Goal: Information Seeking & Learning: Find specific page/section

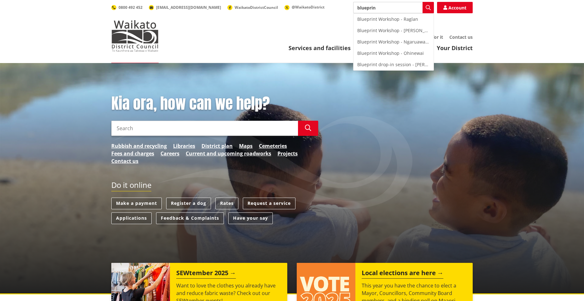
type input "blueprint"
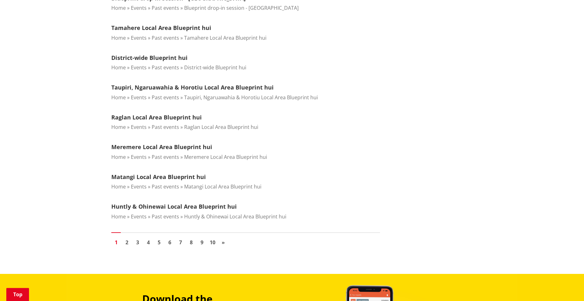
scroll to position [636, 0]
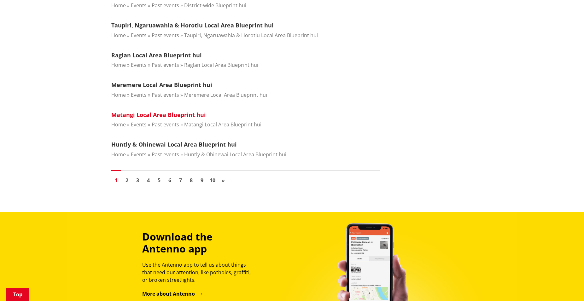
click at [158, 114] on link "Matangi Local Area Blueprint hui" at bounding box center [158, 115] width 95 height 8
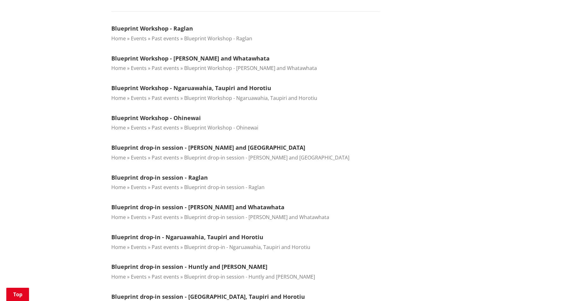
scroll to position [53, 0]
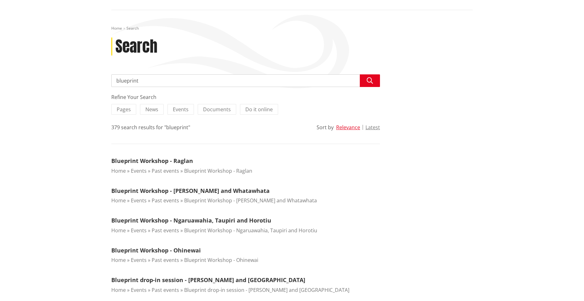
click at [191, 81] on input "blueprint" at bounding box center [245, 80] width 269 height 13
type input "blueprint tamahere"
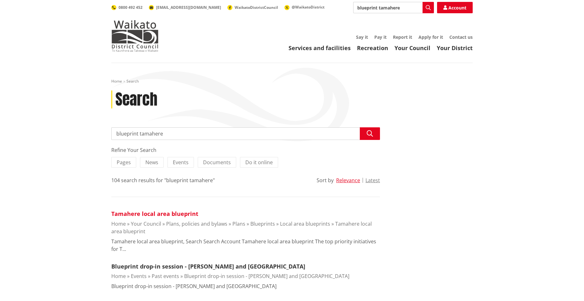
click at [166, 212] on link "Tamahere local area blueprint" at bounding box center [154, 214] width 87 height 8
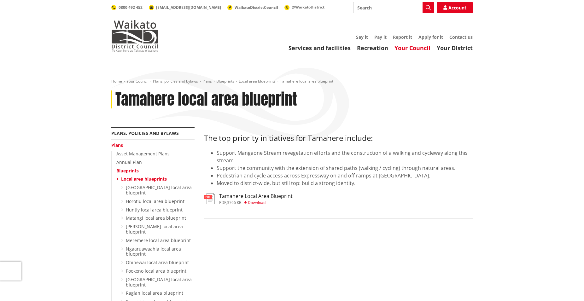
click at [127, 171] on link "Blueprints" at bounding box center [127, 171] width 22 height 6
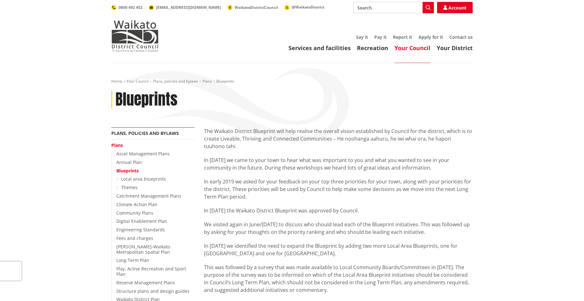
click at [369, 6] on input "Search" at bounding box center [393, 7] width 81 height 11
type input "waikato 2070"
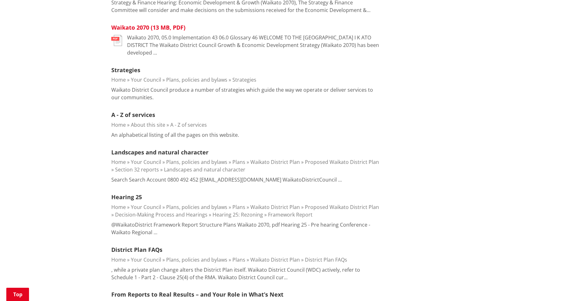
scroll to position [212, 0]
